Goal: Task Accomplishment & Management: Complete application form

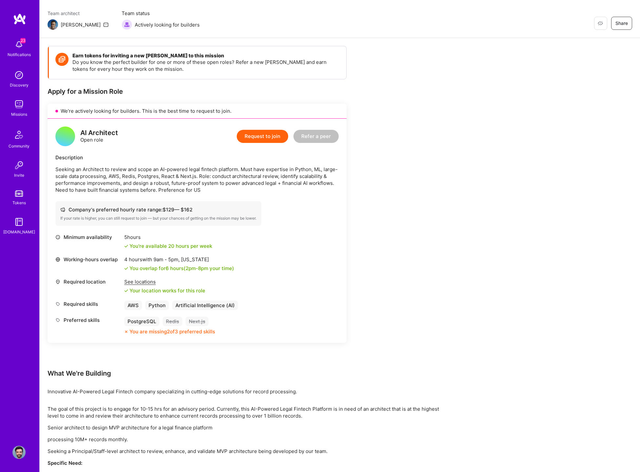
scroll to position [24, 0]
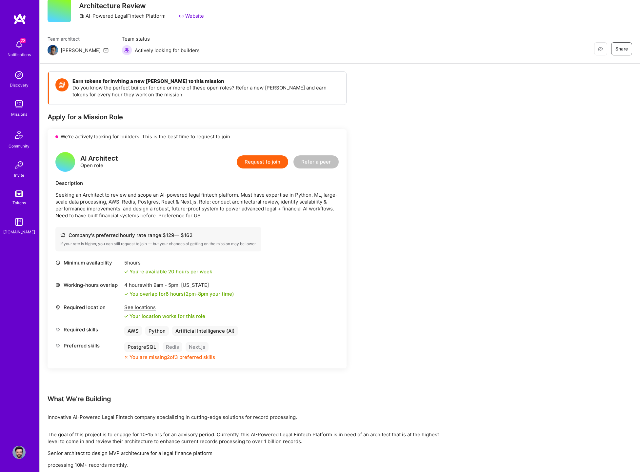
click at [258, 157] on button "Request to join" at bounding box center [262, 161] width 51 height 13
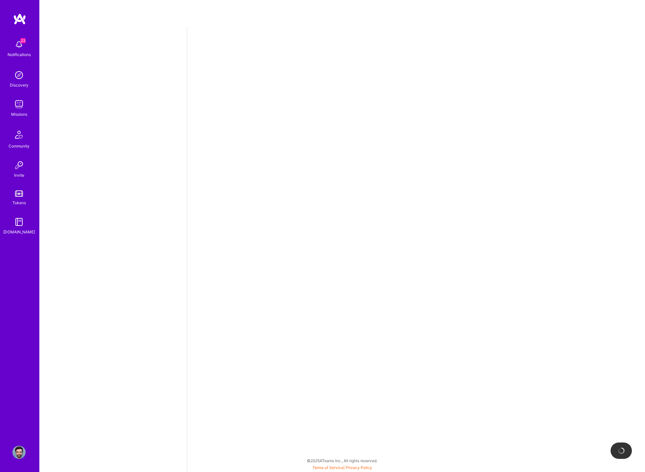
select select "US"
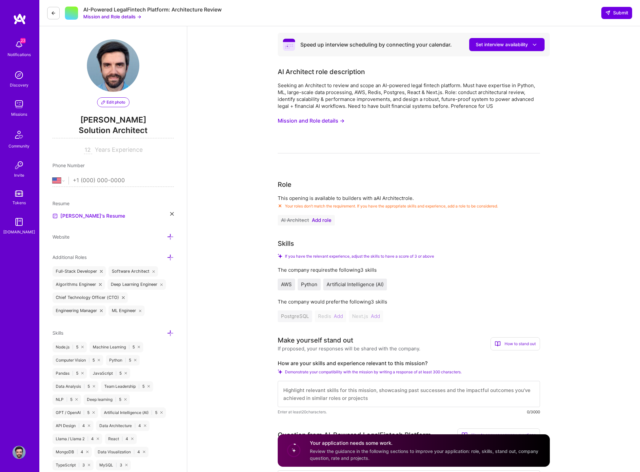
click at [315, 218] on span "Add role" at bounding box center [322, 220] width 20 height 5
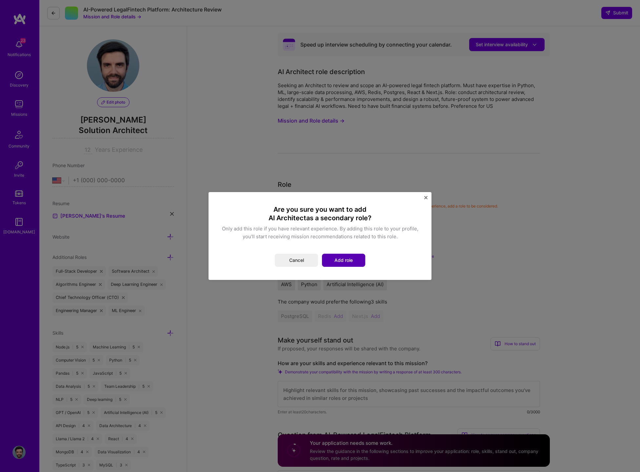
click at [346, 258] on button "Add role" at bounding box center [343, 260] width 43 height 13
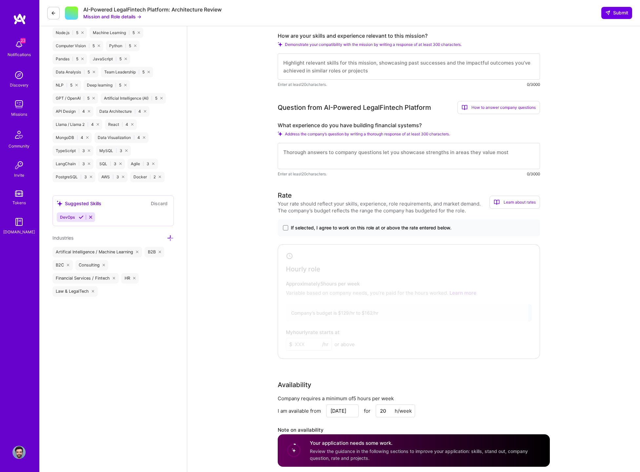
scroll to position [328, 0]
click at [287, 229] on span at bounding box center [285, 227] width 5 height 5
click at [0, 0] on input "If selected, I agree to work on this role at or above the rate entered below." at bounding box center [0, 0] width 0 height 0
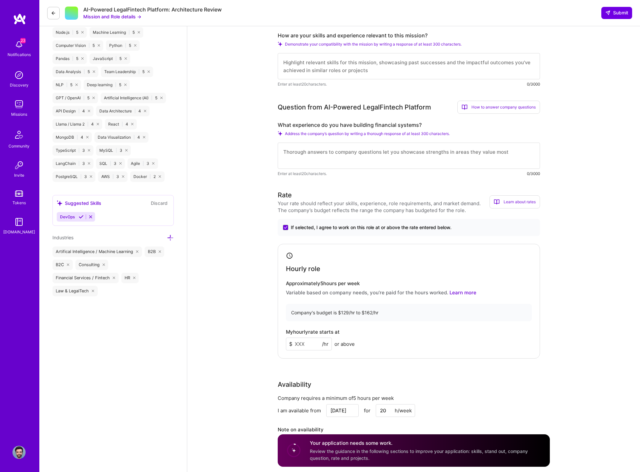
click at [305, 343] on input at bounding box center [309, 344] width 46 height 13
type input "140"
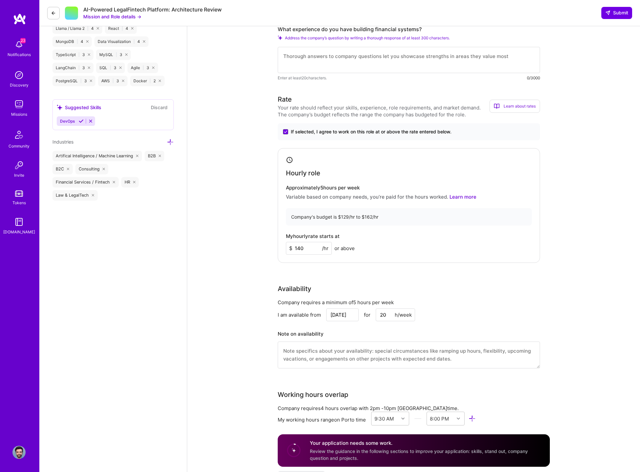
scroll to position [426, 0]
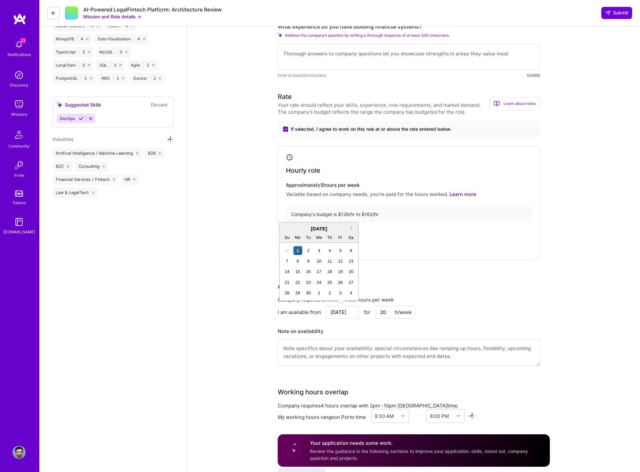
click at [348, 311] on input "[DATE]" at bounding box center [342, 312] width 32 height 13
click at [296, 261] on div "8" at bounding box center [297, 261] width 9 height 9
type input "[DATE]"
click at [487, 294] on div "Availability Company requires a minimum of 5 hours per week I am available from…" at bounding box center [409, 327] width 262 height 93
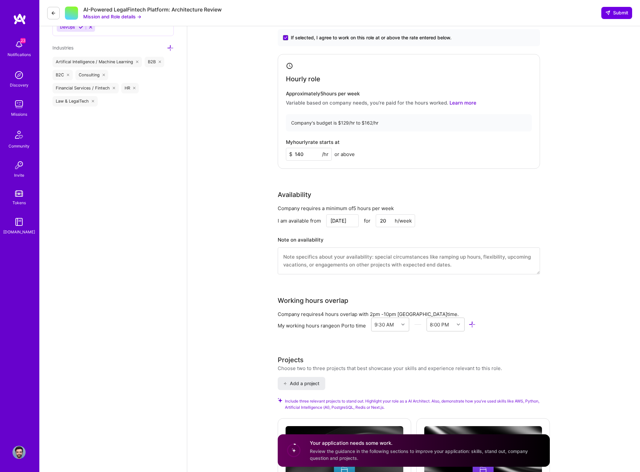
scroll to position [492, 0]
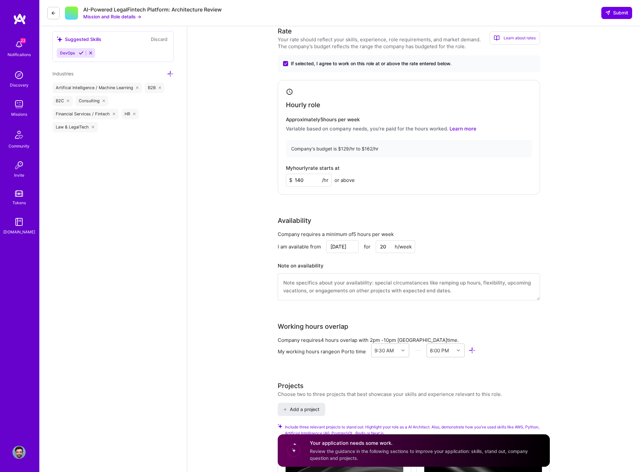
drag, startPoint x: 382, startPoint y: 247, endPoint x: 378, endPoint y: 247, distance: 3.6
click at [378, 247] on input "20" at bounding box center [395, 246] width 39 height 13
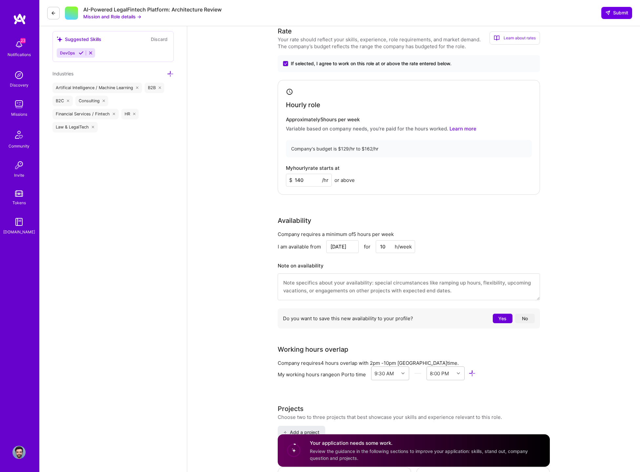
type input "10"
click at [503, 237] on div "Company requires a minimum of 5 hours per week" at bounding box center [409, 234] width 262 height 7
click at [523, 315] on button "No" at bounding box center [525, 319] width 20 height 10
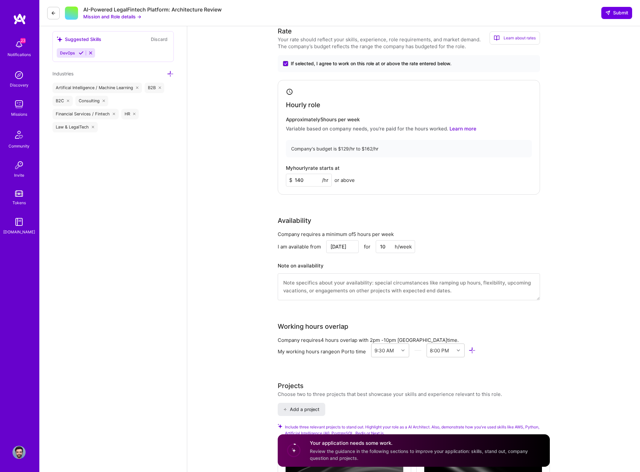
click at [576, 243] on div "Speed up interview scheduling by connecting your calendar. Set interview availa…" at bounding box center [413, 366] width 453 height 1662
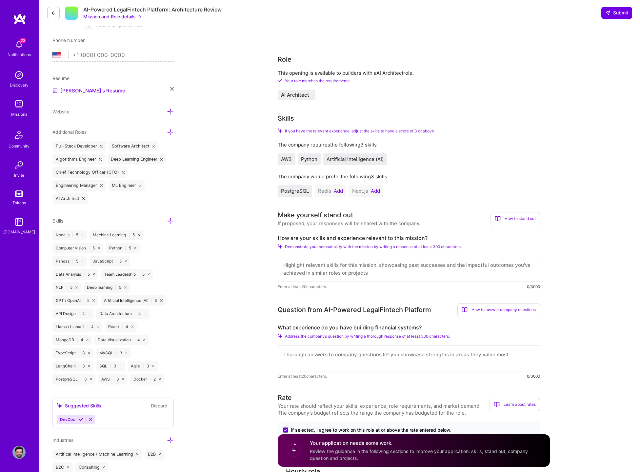
scroll to position [98, 0]
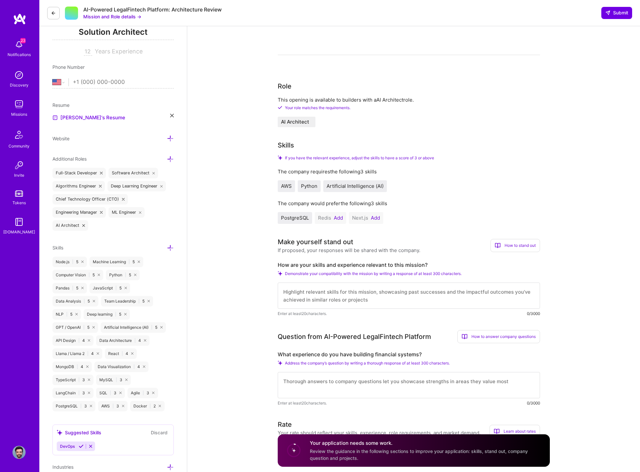
click at [340, 218] on button "Add" at bounding box center [338, 217] width 9 height 5
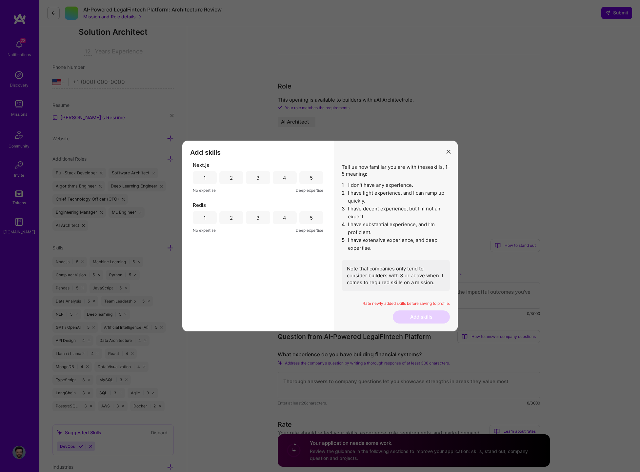
click at [191, 218] on div "Next.js 1 2 3 4 5 No expertise Deep expertise Redis 1 2 3 4 5 No expertise Deep…" at bounding box center [258, 232] width 136 height 141
click at [237, 217] on div "2" at bounding box center [231, 217] width 24 height 13
click at [232, 176] on div "2" at bounding box center [231, 177] width 3 height 7
click at [417, 312] on button "Add skills" at bounding box center [421, 316] width 57 height 13
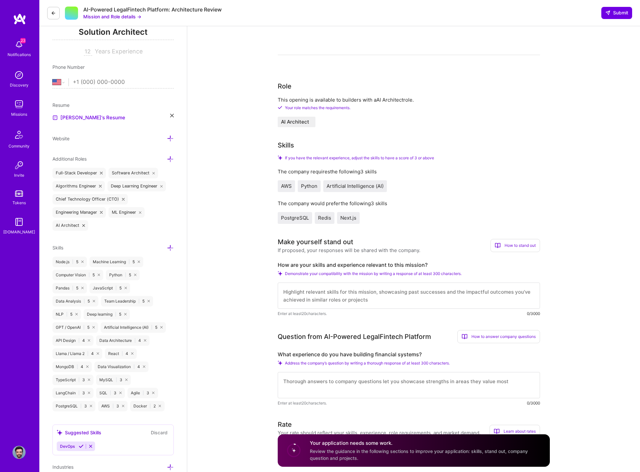
click at [424, 297] on textarea at bounding box center [409, 295] width 262 height 26
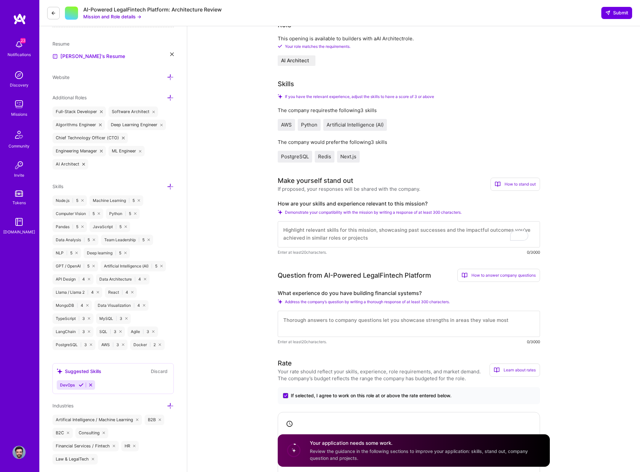
scroll to position [164, 0]
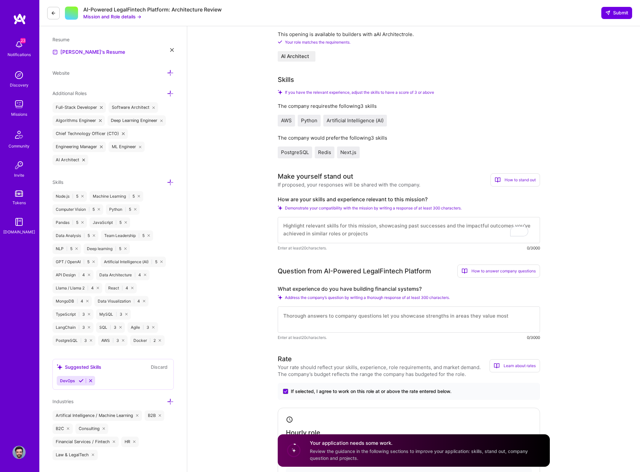
click at [399, 324] on textarea at bounding box center [409, 319] width 262 height 26
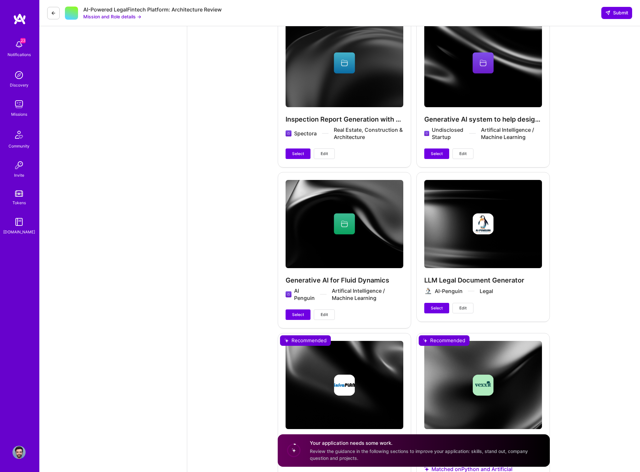
scroll to position [885, 0]
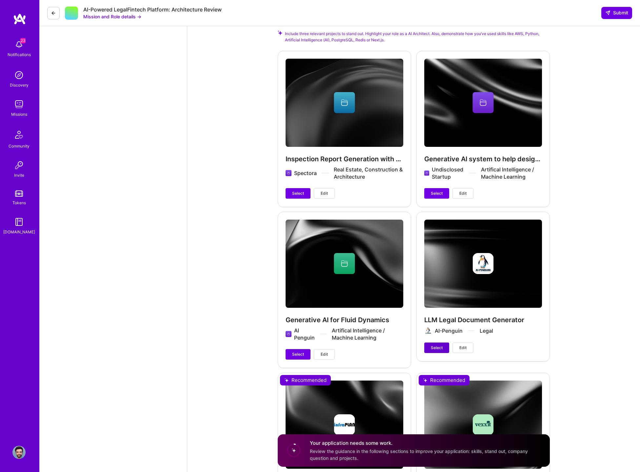
click at [440, 347] on span "Select" at bounding box center [437, 348] width 12 height 6
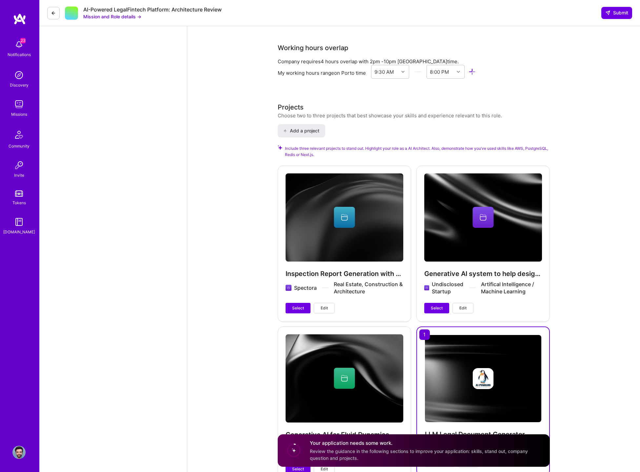
scroll to position [786, 0]
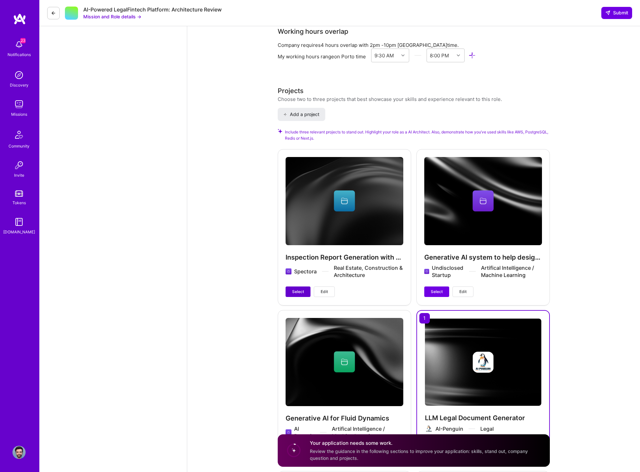
click at [294, 289] on span "Select" at bounding box center [298, 292] width 12 height 6
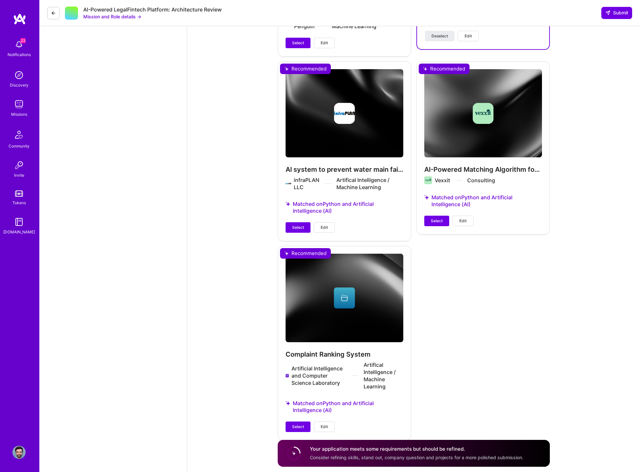
scroll to position [1211, 0]
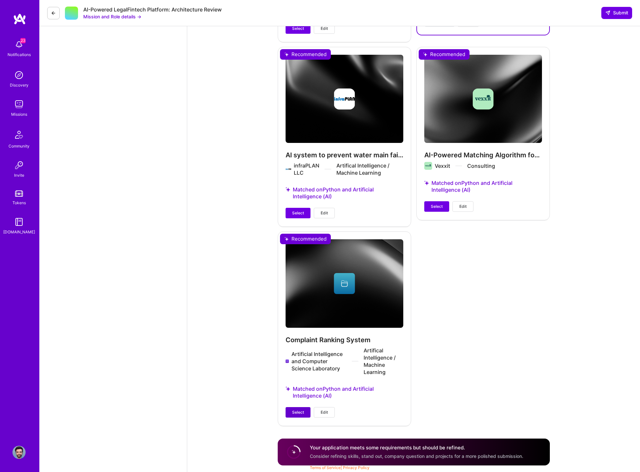
click at [296, 413] on span "Select" at bounding box center [298, 412] width 12 height 6
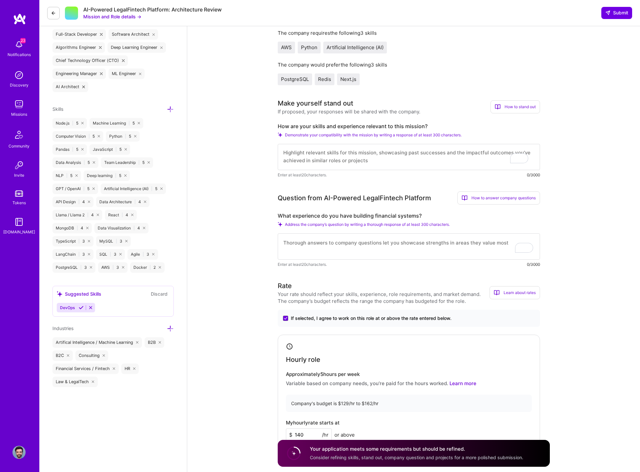
scroll to position [131, 0]
